Goal: Task Accomplishment & Management: Manage account settings

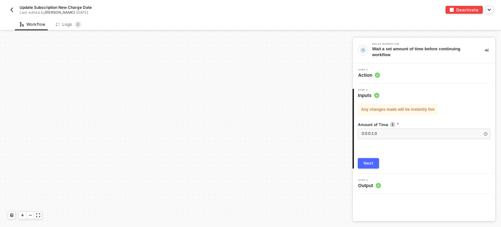
scroll to position [138, 0]
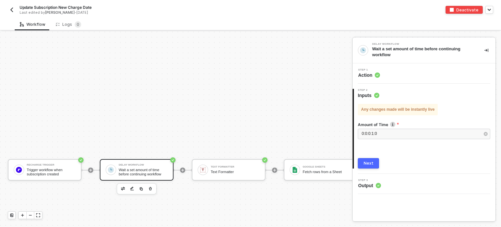
click at [11, 10] on img "button" at bounding box center [11, 9] width 5 height 5
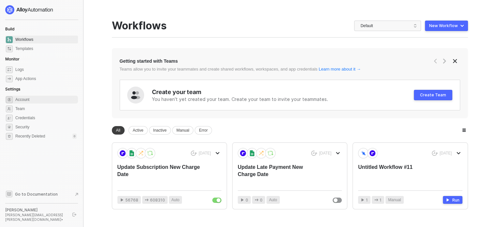
click at [26, 102] on span "Account" at bounding box center [45, 100] width 61 height 8
